Goal: Information Seeking & Learning: Learn about a topic

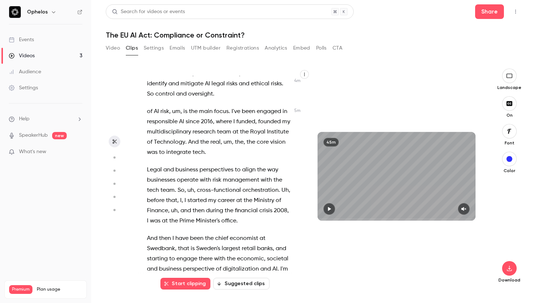
scroll to position [1169, 0]
click at [147, 164] on span "Legal" at bounding box center [154, 169] width 15 height 10
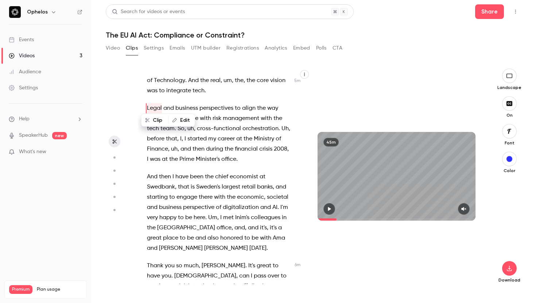
scroll to position [1232, 0]
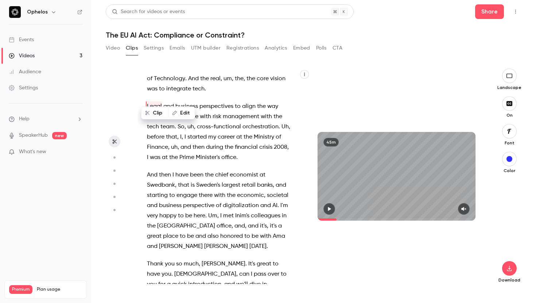
click at [145, 163] on div "Good morning , everybody . Thanks so much for joining this webinar . My name is…" at bounding box center [222, 180] width 169 height 208
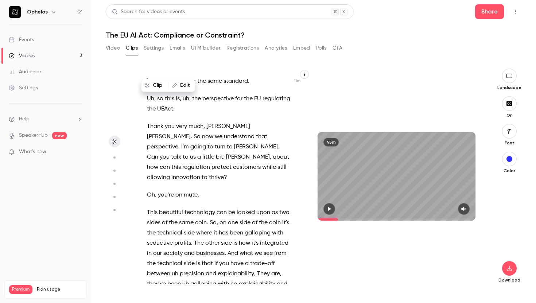
scroll to position [2515, 0]
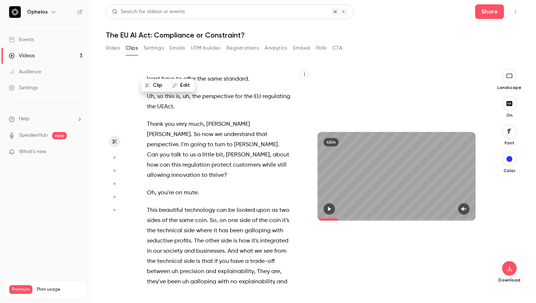
click at [149, 205] on span "This" at bounding box center [152, 210] width 11 height 10
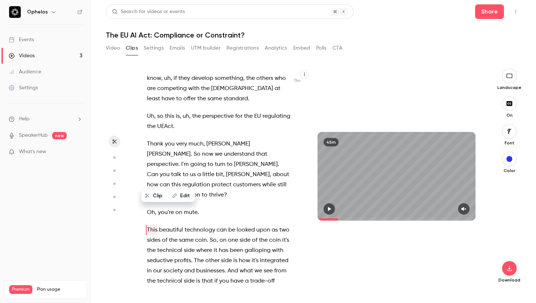
scroll to position [2495, 0]
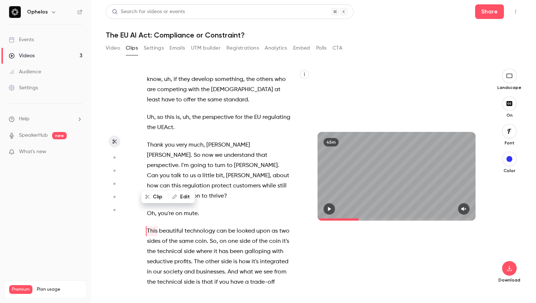
click at [328, 210] on icon "button" at bounding box center [330, 208] width 6 height 5
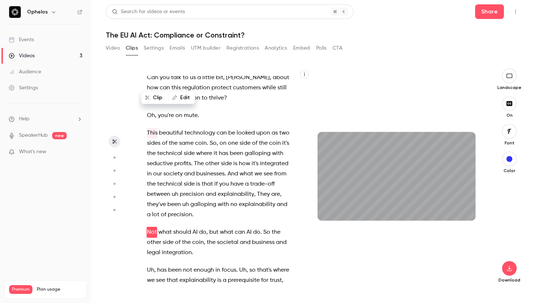
scroll to position [2594, 0]
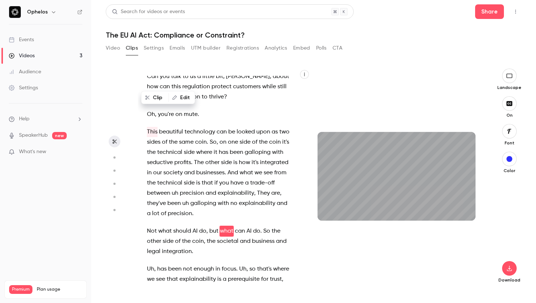
click at [203, 285] on span "accountabilities" at bounding box center [214, 290] width 44 height 10
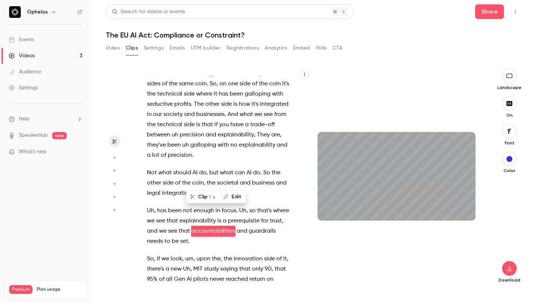
click at [203, 285] on span "the" at bounding box center [205, 290] width 9 height 10
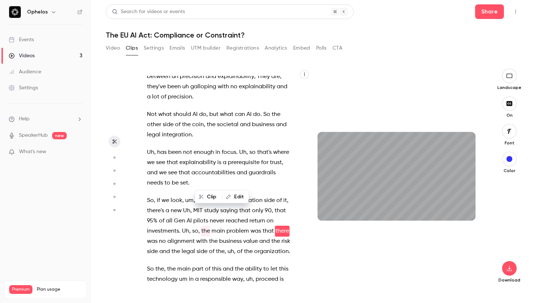
scroll to position [2721, 0]
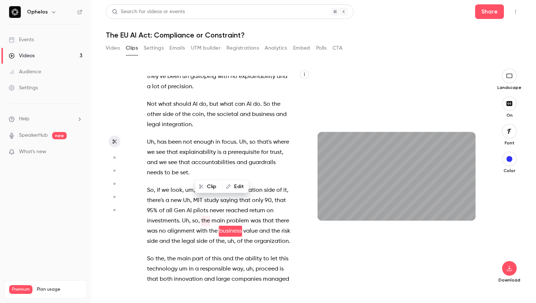
click at [158, 185] on span "if" at bounding box center [158, 190] width 3 height 10
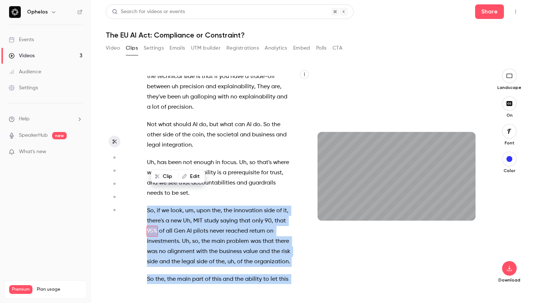
scroll to position [2700, 0]
drag, startPoint x: 146, startPoint y: 170, endPoint x: 213, endPoint y: 278, distance: 127.5
click at [213, 278] on div "Good morning , everybody . Thanks so much for joining this webinar . My name is…" at bounding box center [222, 180] width 169 height 208
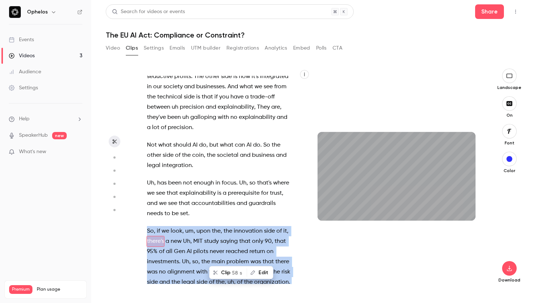
scroll to position [2690, 0]
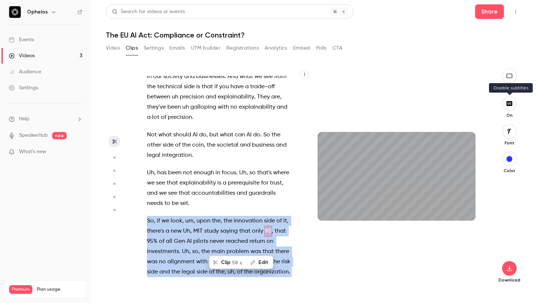
click at [511, 105] on icon "button" at bounding box center [510, 103] width 6 height 5
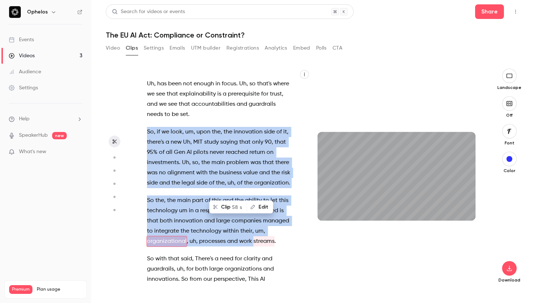
scroll to position [2789, 0]
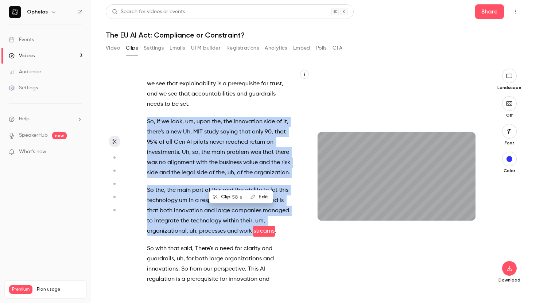
click at [512, 103] on icon "button" at bounding box center [510, 103] width 6 height 5
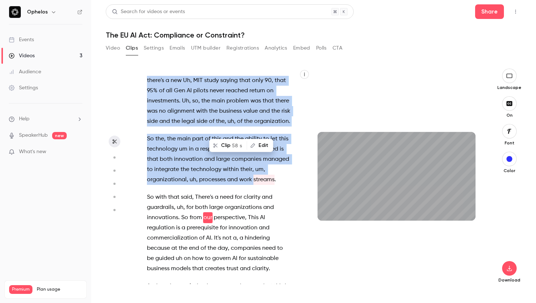
scroll to position [2827, 0]
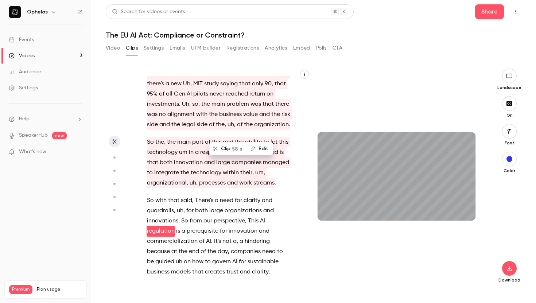
click at [214, 236] on span "It's" at bounding box center [217, 241] width 7 height 10
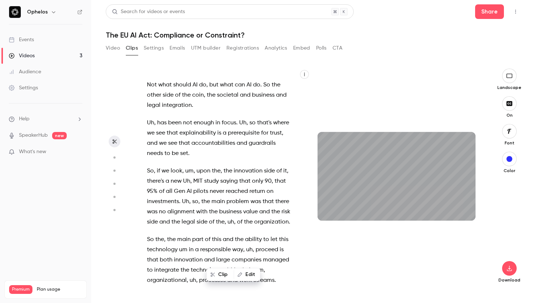
click at [259, 119] on div "Good morning , everybody . Thanks so much for joining this webinar . My name is…" at bounding box center [222, 180] width 169 height 208
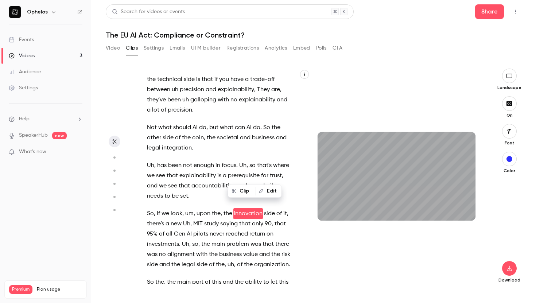
scroll to position [2680, 0]
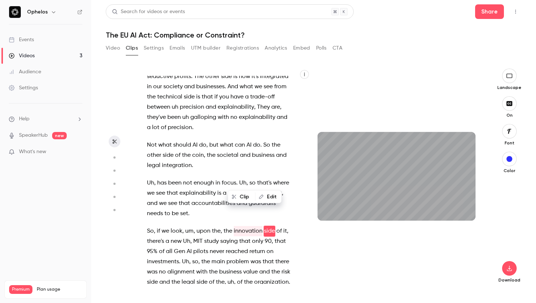
click at [114, 144] on button "button" at bounding box center [115, 142] width 12 height 12
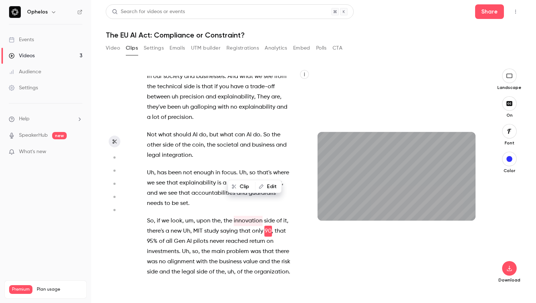
click at [258, 188] on span "guardrails" at bounding box center [262, 193] width 27 height 10
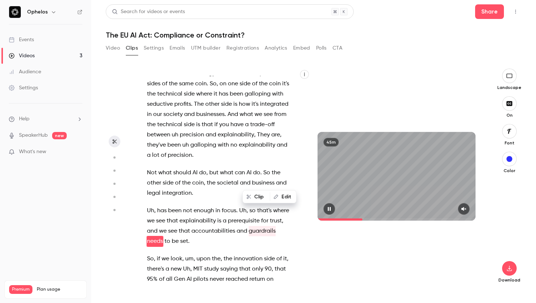
scroll to position [2662, 0]
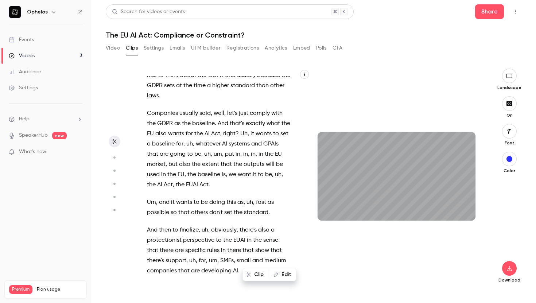
drag, startPoint x: 360, startPoint y: 219, endPoint x: 298, endPoint y: 212, distance: 62.4
click at [298, 212] on div "Good morning , everybody . Thanks so much for joining this webinar . My name is…" at bounding box center [310, 177] width 345 height 216
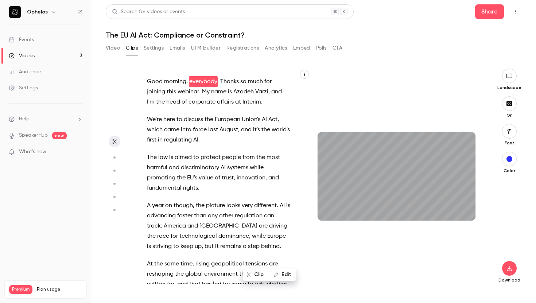
scroll to position [0, 0]
click at [117, 143] on button "button" at bounding box center [115, 142] width 12 height 12
type input "***"
click at [154, 46] on button "Settings" at bounding box center [154, 48] width 20 height 12
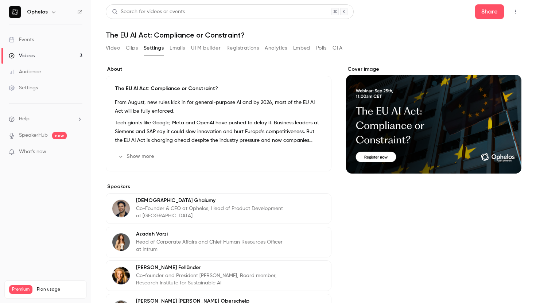
click at [131, 49] on button "Clips" at bounding box center [132, 48] width 12 height 12
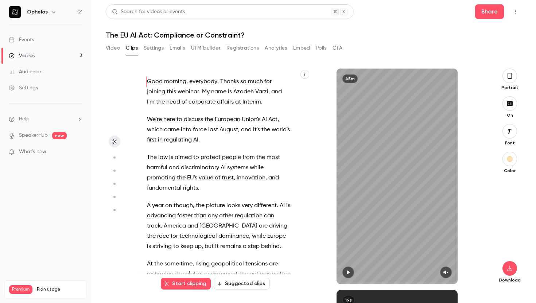
click at [229, 283] on button "Suggested clips" at bounding box center [242, 284] width 56 height 12
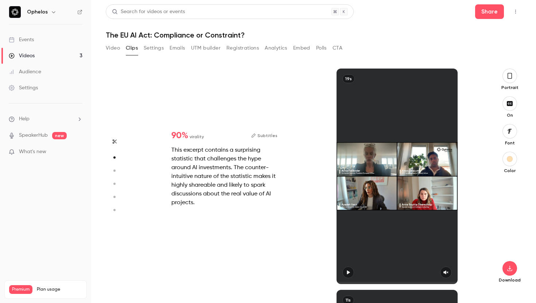
scroll to position [221, 0]
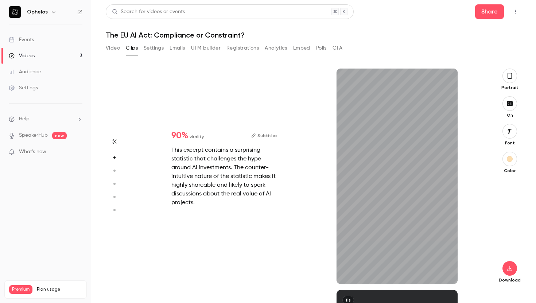
click at [508, 75] on icon "button" at bounding box center [510, 76] width 4 height 6
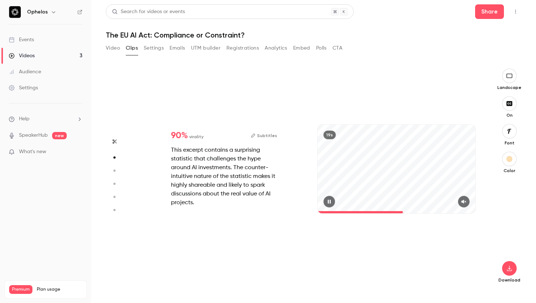
click at [433, 175] on div "19s" at bounding box center [397, 169] width 158 height 89
type input "*"
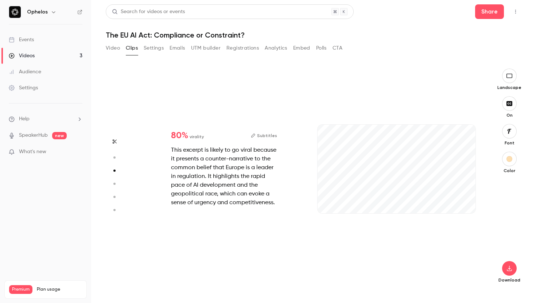
scroll to position [443, 0]
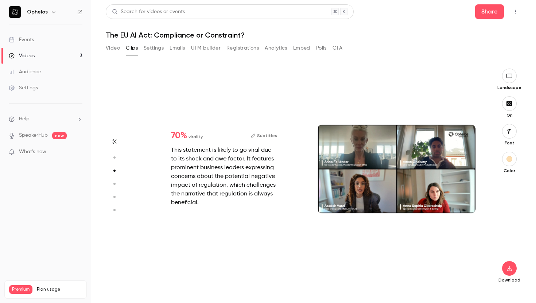
type input "*"
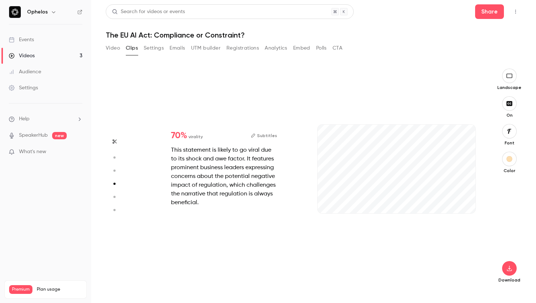
scroll to position [664, 0]
type input "*"
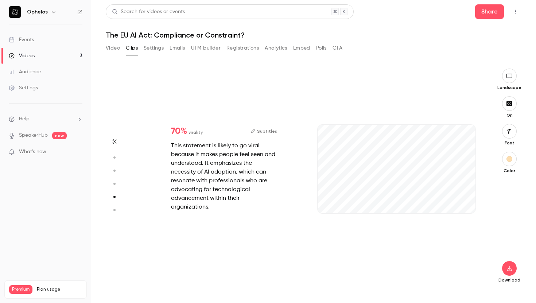
scroll to position [886, 0]
click at [510, 267] on icon "button" at bounding box center [509, 269] width 9 height 6
click at [463, 258] on span "Full HD" at bounding box center [455, 255] width 84 height 8
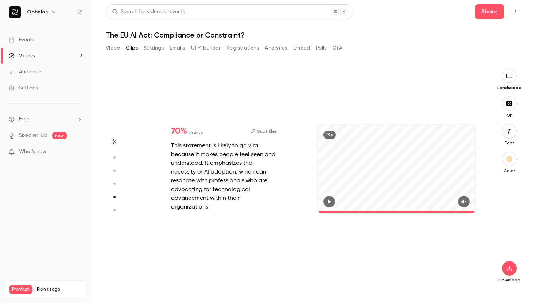
click at [348, 188] on div "19s" at bounding box center [397, 169] width 158 height 89
click at [333, 200] on button "button" at bounding box center [330, 202] width 12 height 12
click at [345, 199] on div at bounding box center [397, 202] width 158 height 12
type input "***"
click at [114, 48] on button "Video" at bounding box center [113, 48] width 14 height 12
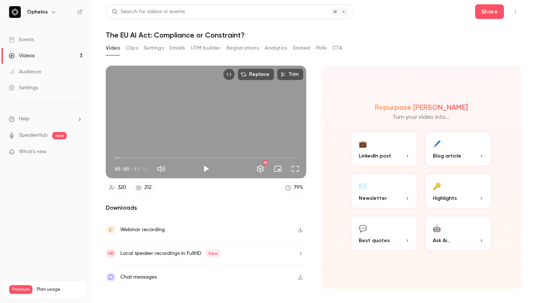
click at [134, 49] on button "Clips" at bounding box center [132, 48] width 12 height 12
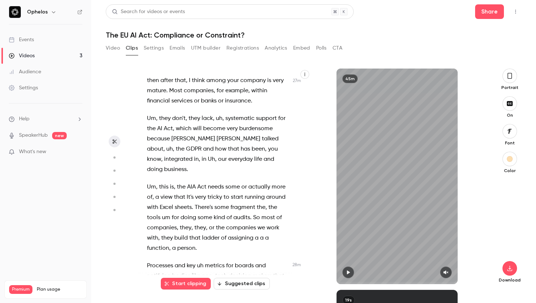
scroll to position [5806, 0]
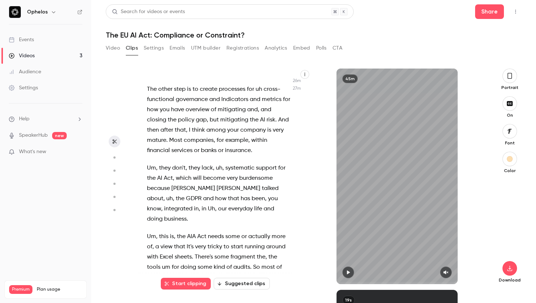
click at [168, 252] on span "Excel" at bounding box center [166, 257] width 13 height 10
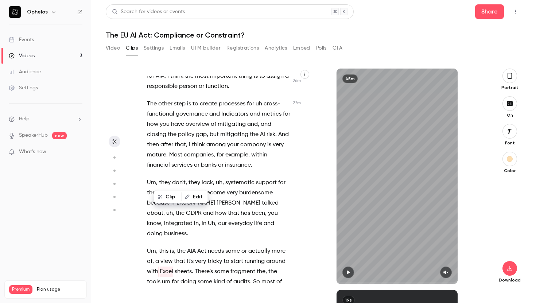
scroll to position [5741, 0]
click at [215, 209] on span "how" at bounding box center [220, 214] width 11 height 10
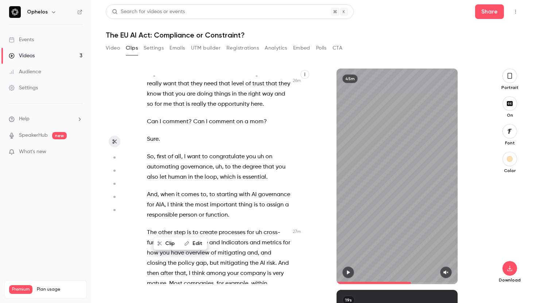
scroll to position [5594, 0]
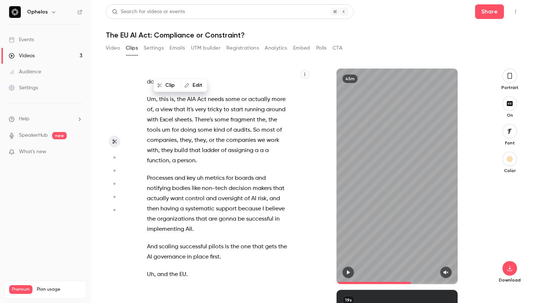
click at [170, 287] on span "uh" at bounding box center [169, 292] width 7 height 10
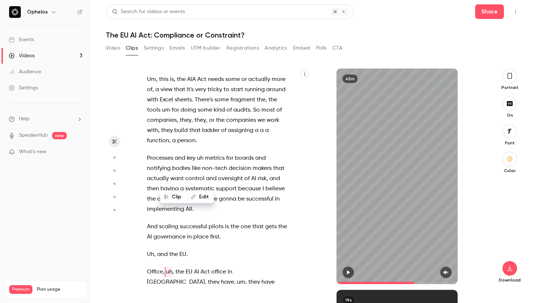
scroll to position [0, 0]
click at [347, 271] on icon "button" at bounding box center [348, 272] width 6 height 5
click at [347, 272] on icon "button" at bounding box center [348, 273] width 3 height 4
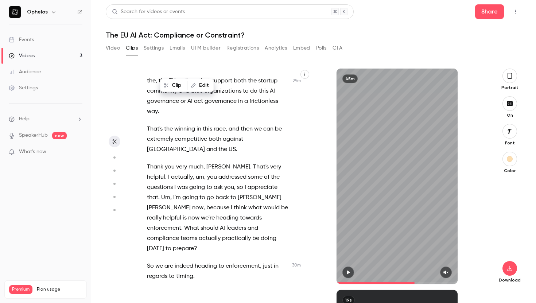
scroll to position [6146, 0]
click at [182, 260] on span "indeed" at bounding box center [184, 265] width 19 height 10
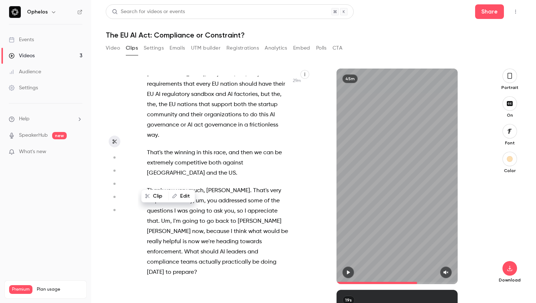
scroll to position [6119, 0]
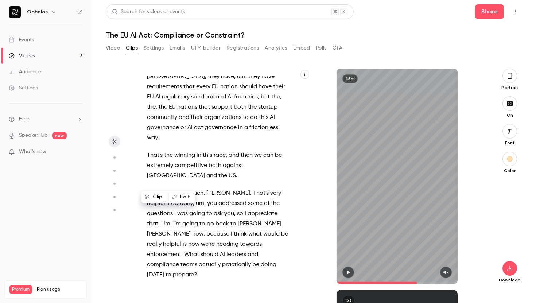
click at [349, 274] on icon "button" at bounding box center [348, 272] width 6 height 5
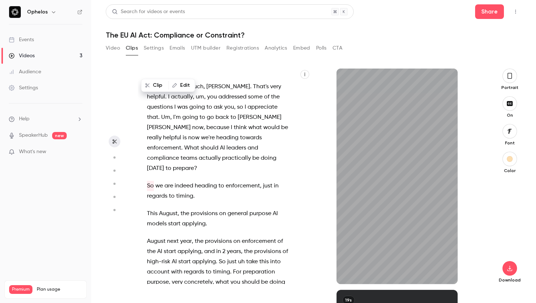
scroll to position [6236, 0]
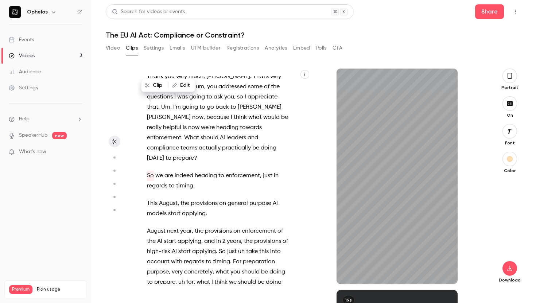
click at [512, 80] on button "button" at bounding box center [510, 76] width 15 height 15
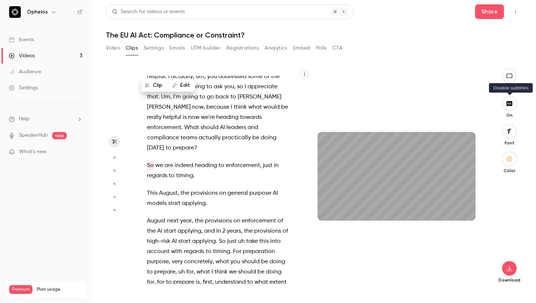
scroll to position [6257, 0]
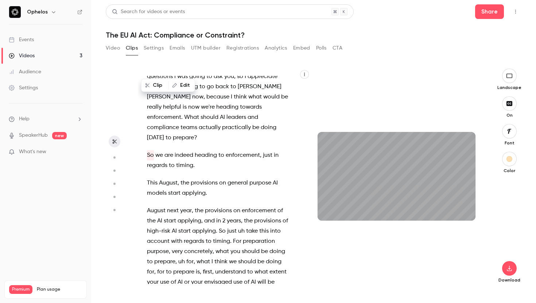
click at [513, 102] on icon "button" at bounding box center [510, 104] width 8 height 6
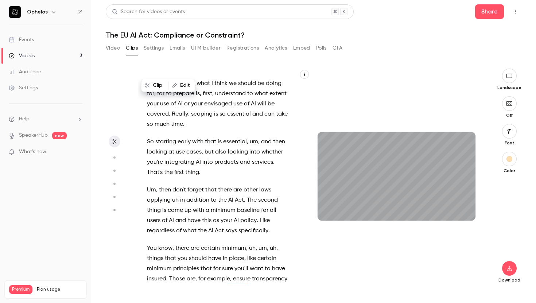
scroll to position [6432, 0]
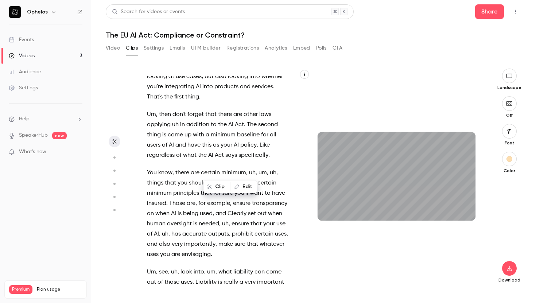
scroll to position [6521, 0]
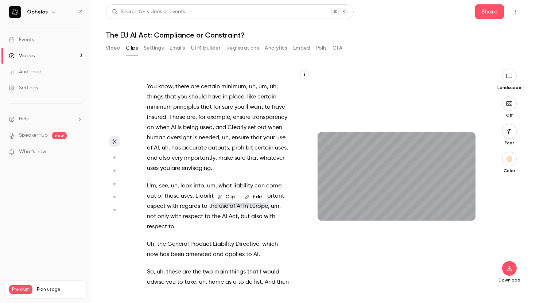
scroll to position [6607, 0]
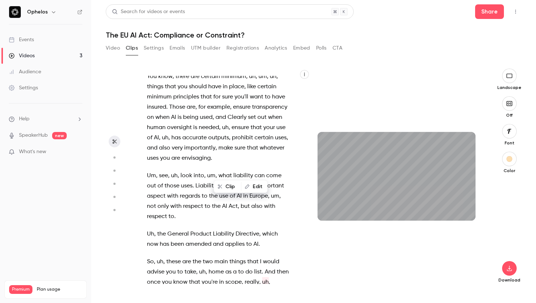
click at [278, 257] on p "So , uh , these are the two main things that I would advise you to take , uh , …" at bounding box center [218, 282] width 143 height 51
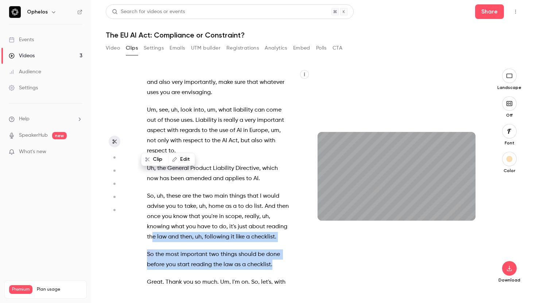
scroll to position [6672, 0]
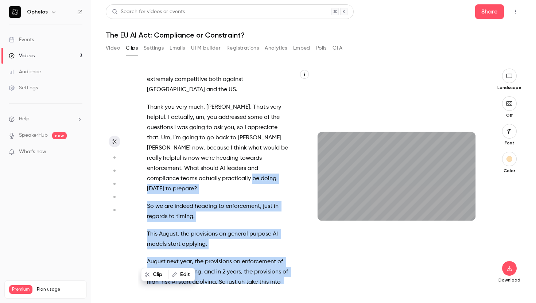
drag, startPoint x: 274, startPoint y: 179, endPoint x: 146, endPoint y: 77, distance: 163.9
click at [146, 77] on div "Good morning , everybody . Thanks so much for joining this webinar . My name is…" at bounding box center [222, 180] width 169 height 208
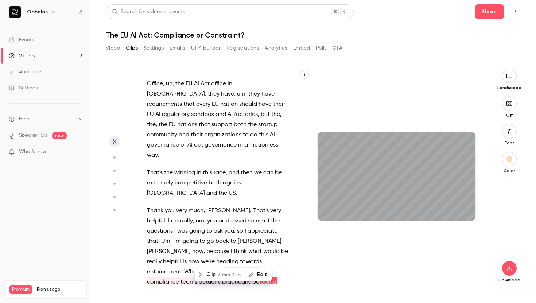
click at [144, 231] on div "Good morning , everybody . Thanks so much for joining this webinar . My name is…" at bounding box center [222, 180] width 169 height 208
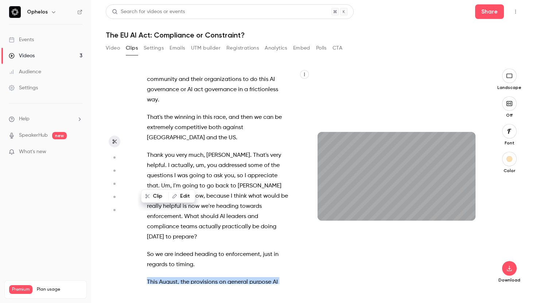
scroll to position [6175, 0]
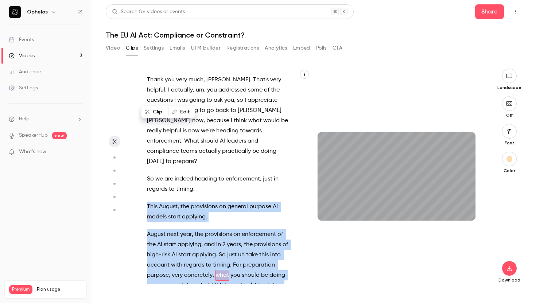
drag, startPoint x: 148, startPoint y: 170, endPoint x: 224, endPoint y: 278, distance: 131.9
click at [224, 278] on div "Good morning , everybody . Thanks so much for joining this webinar . My name is…" at bounding box center [222, 180] width 169 height 208
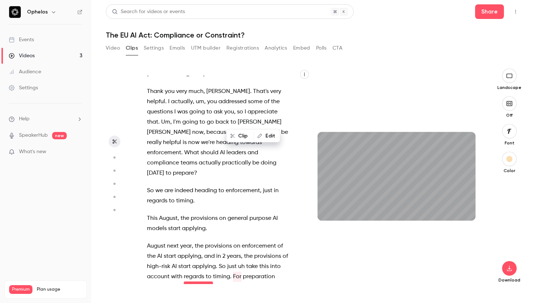
scroll to position [6216, 0]
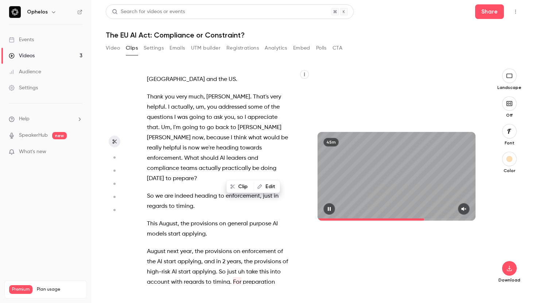
click at [329, 210] on icon "button" at bounding box center [329, 209] width 3 height 4
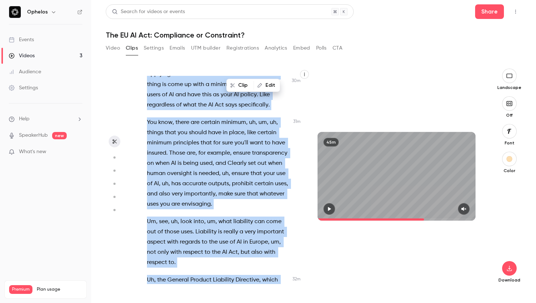
scroll to position [6568, 0]
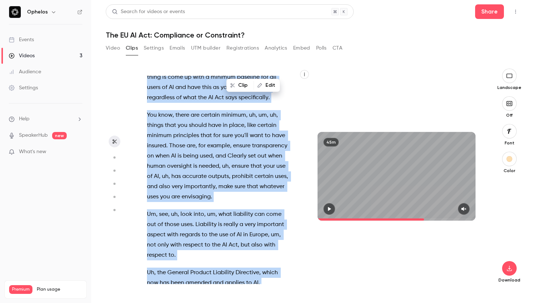
drag, startPoint x: 147, startPoint y: 101, endPoint x: 278, endPoint y: 257, distance: 203.3
click at [278, 257] on div "Good morning , everybody . Thanks so much for joining this webinar . My name is…" at bounding box center [222, 180] width 169 height 208
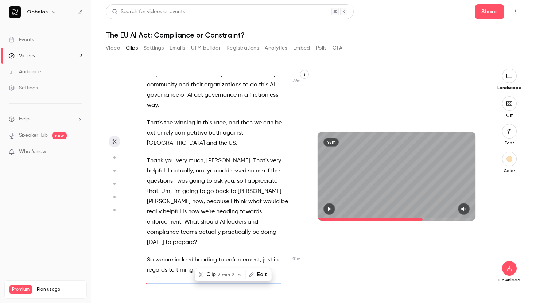
scroll to position [6147, 0]
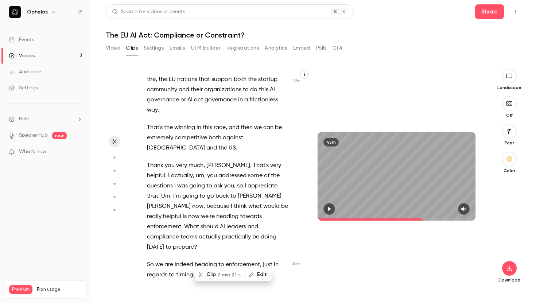
click at [226, 273] on span "2 min 21 s" at bounding box center [228, 275] width 23 height 8
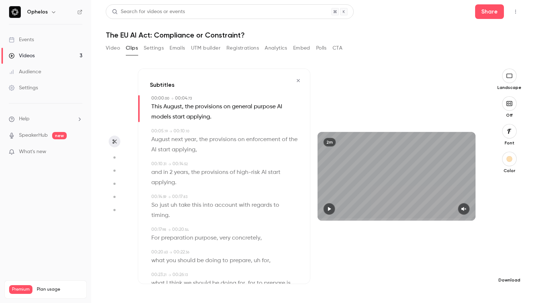
click at [507, 266] on icon "button" at bounding box center [509, 269] width 9 height 6
click at [459, 262] on span "High quality requires longer processing" at bounding box center [454, 261] width 83 height 7
click at [296, 82] on icon "button" at bounding box center [299, 80] width 6 height 5
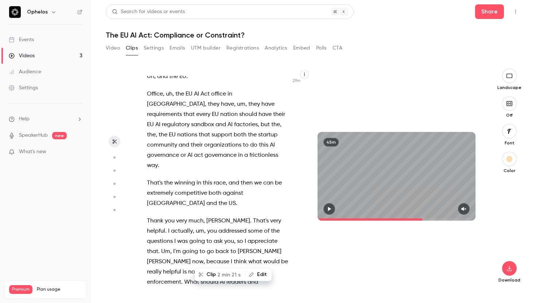
scroll to position [6165, 0]
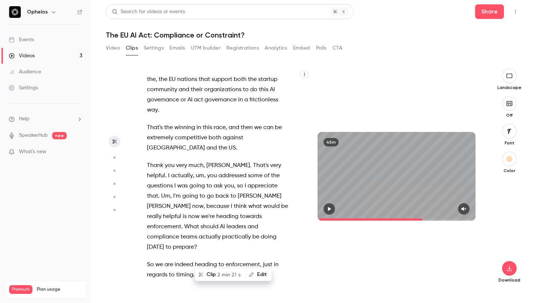
click at [204, 260] on p "So we are indeed heading to enforcement , just in regards to timing ." at bounding box center [218, 270] width 143 height 20
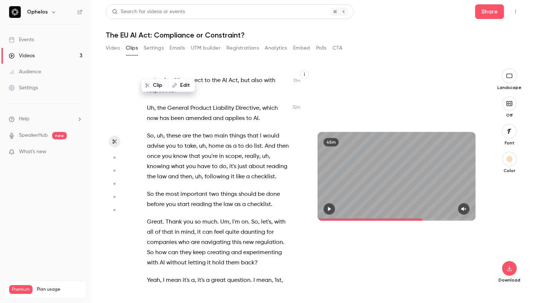
scroll to position [6752, 0]
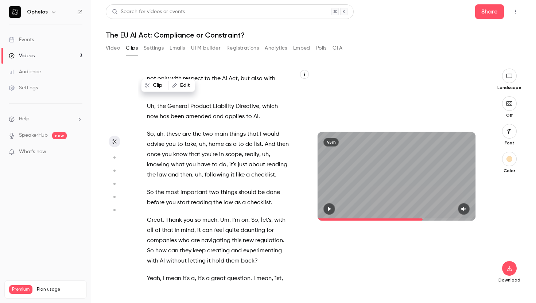
click at [277, 274] on span "1st" at bounding box center [278, 279] width 7 height 10
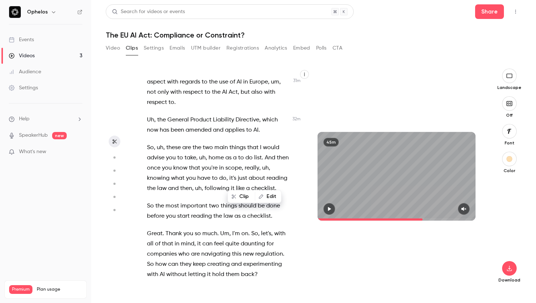
scroll to position [6738, 0]
click at [510, 103] on icon "button" at bounding box center [510, 104] width 8 height 6
click at [328, 210] on icon "button" at bounding box center [330, 208] width 6 height 5
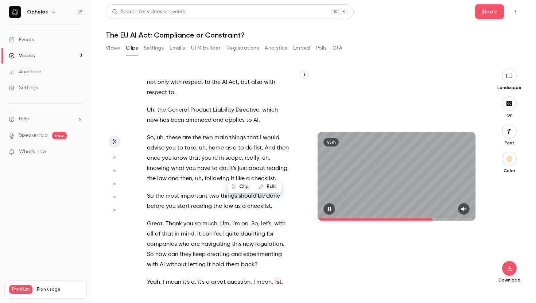
scroll to position [6759, 0]
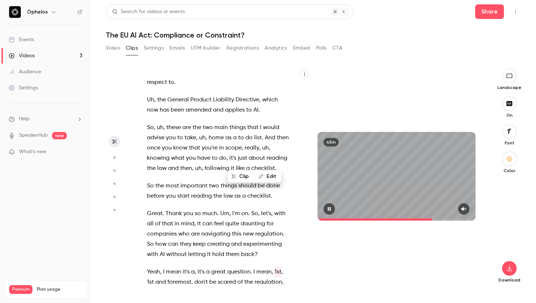
click at [328, 210] on icon "button" at bounding box center [329, 209] width 3 height 4
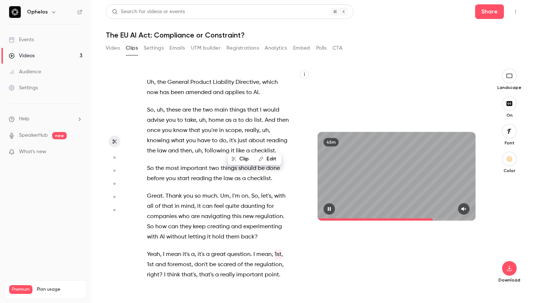
click at [329, 210] on icon "button" at bounding box center [330, 208] width 6 height 5
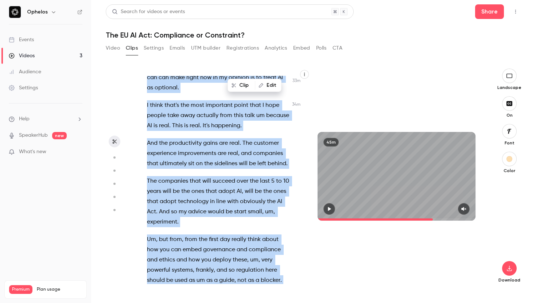
scroll to position [7199, 0]
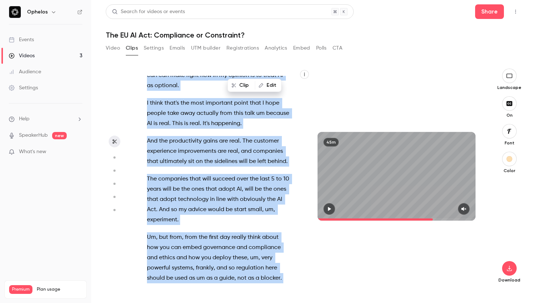
drag, startPoint x: 254, startPoint y: 141, endPoint x: 250, endPoint y: 265, distance: 124.1
click at [250, 265] on div "Good morning , everybody . Thanks so much for joining this webinar . My name is…" at bounding box center [222, 180] width 169 height 208
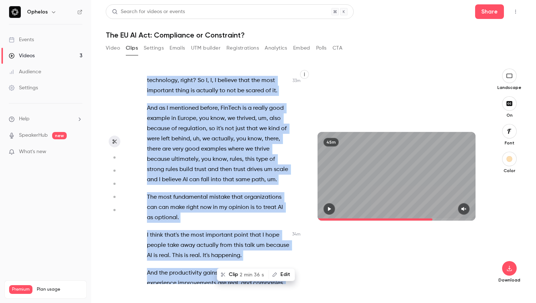
scroll to position [7067, 0]
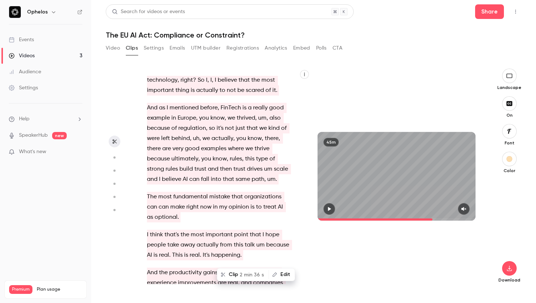
type input "******"
